Goal: Information Seeking & Learning: Learn about a topic

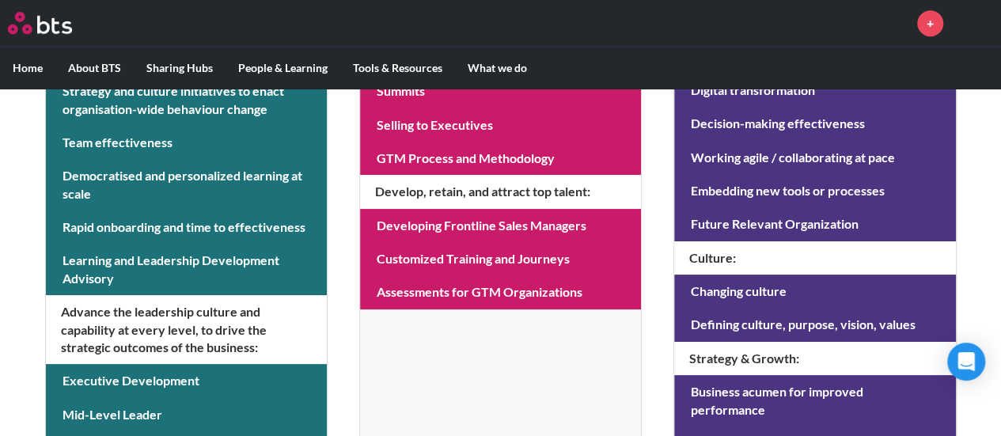
scroll to position [302, 0]
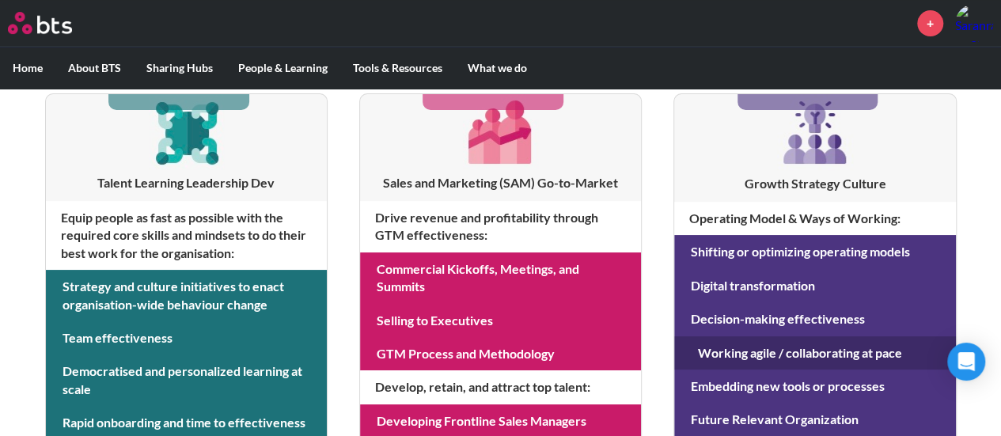
scroll to position [0, 0]
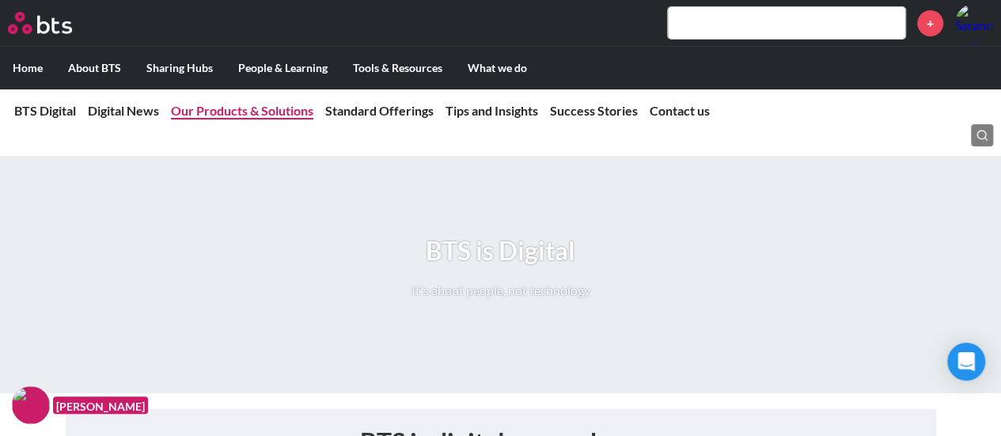
click at [261, 109] on link "Our Products & Solutions" at bounding box center [242, 110] width 142 height 15
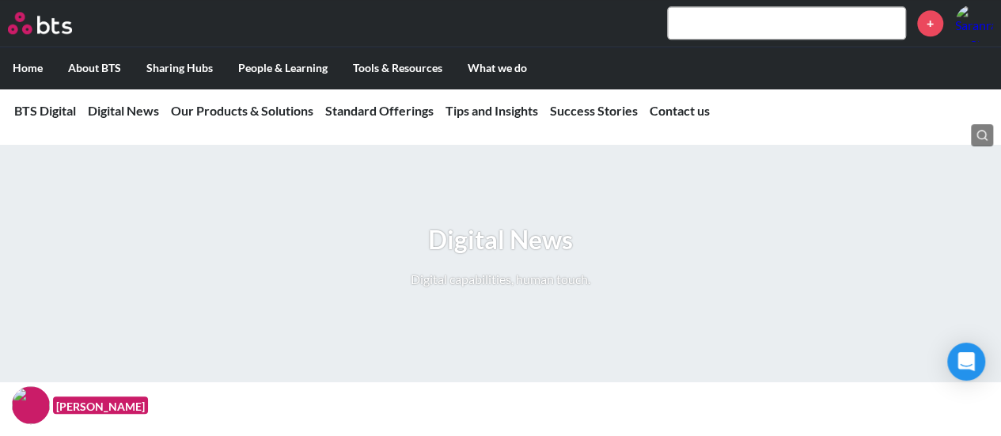
scroll to position [1393, 0]
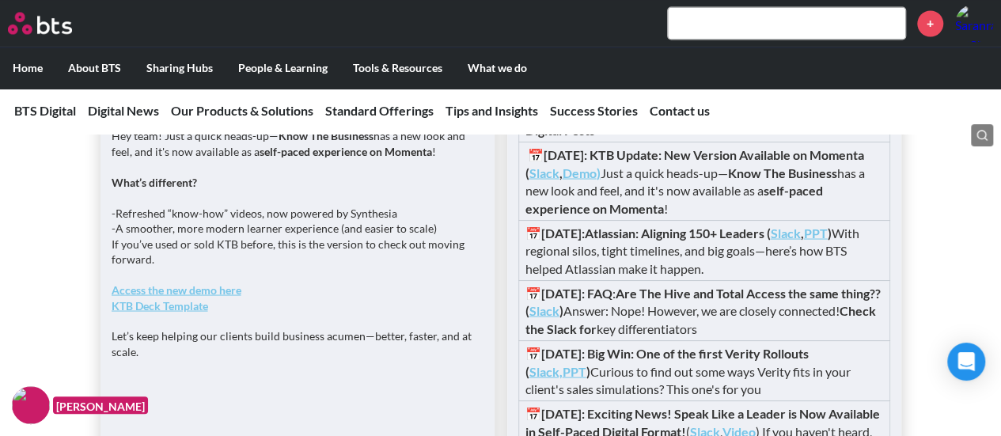
click at [220, 296] on strong "Access the new demo here" at bounding box center [177, 289] width 130 height 13
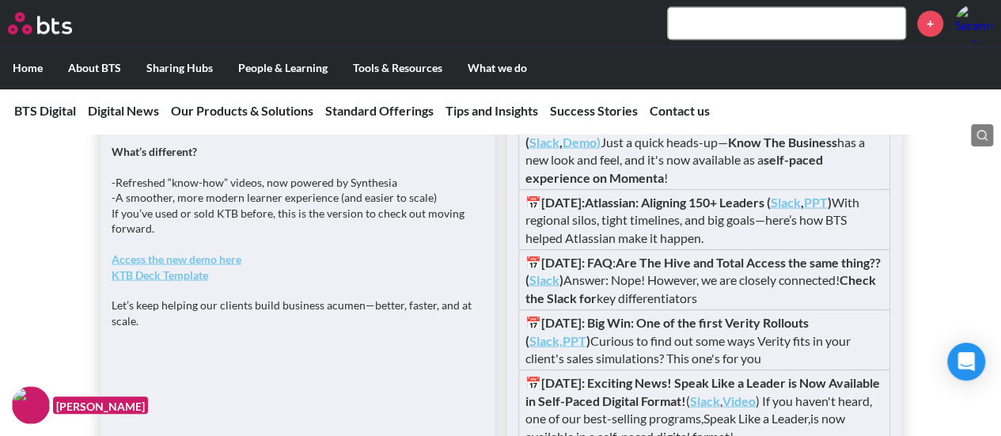
scroll to position [1472, 0]
